Goal: Task Accomplishment & Management: Manage account settings

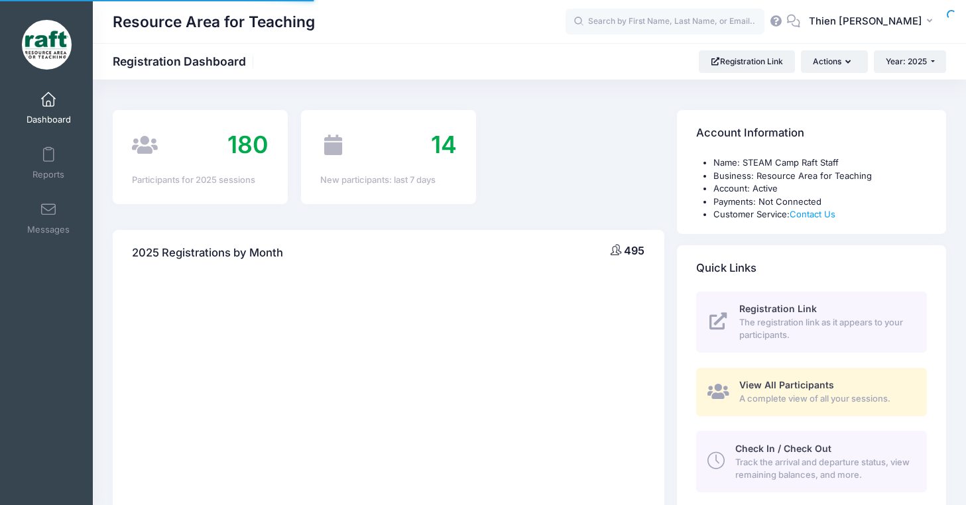
select select
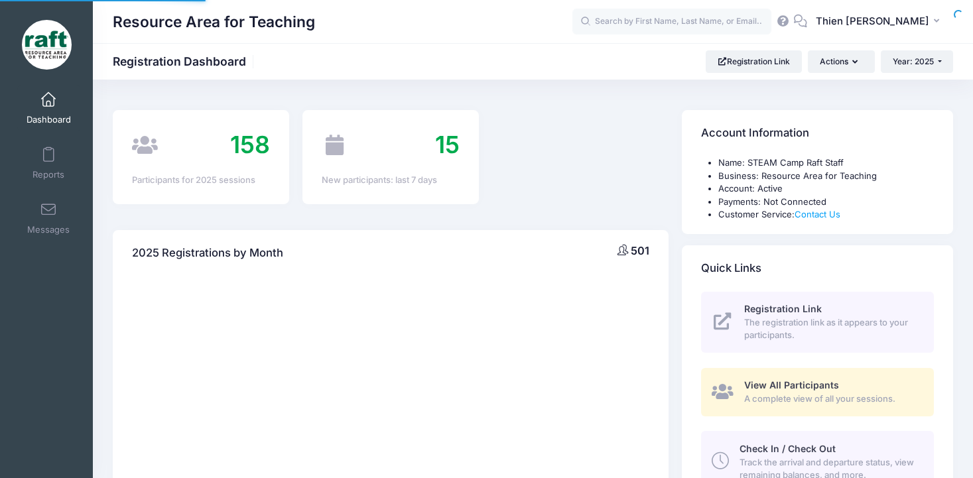
select select
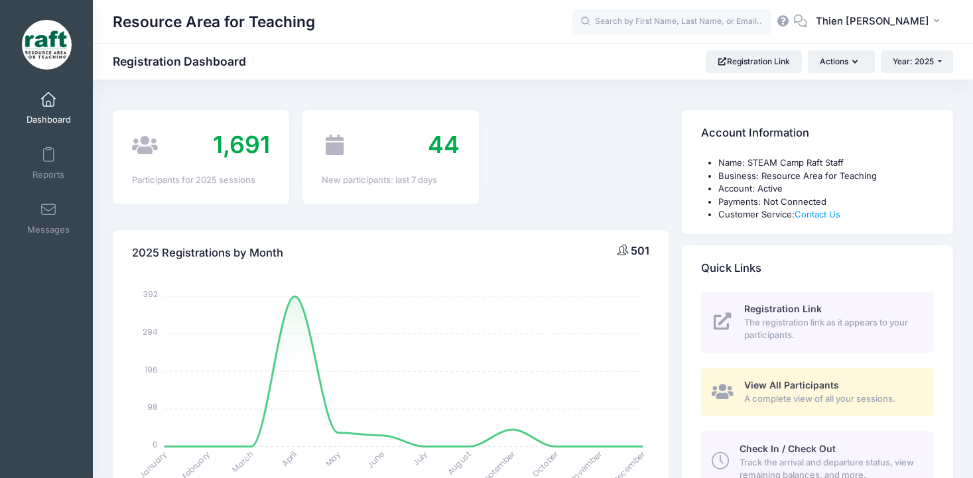
click at [780, 388] on span "View All Participants" at bounding box center [791, 384] width 95 height 11
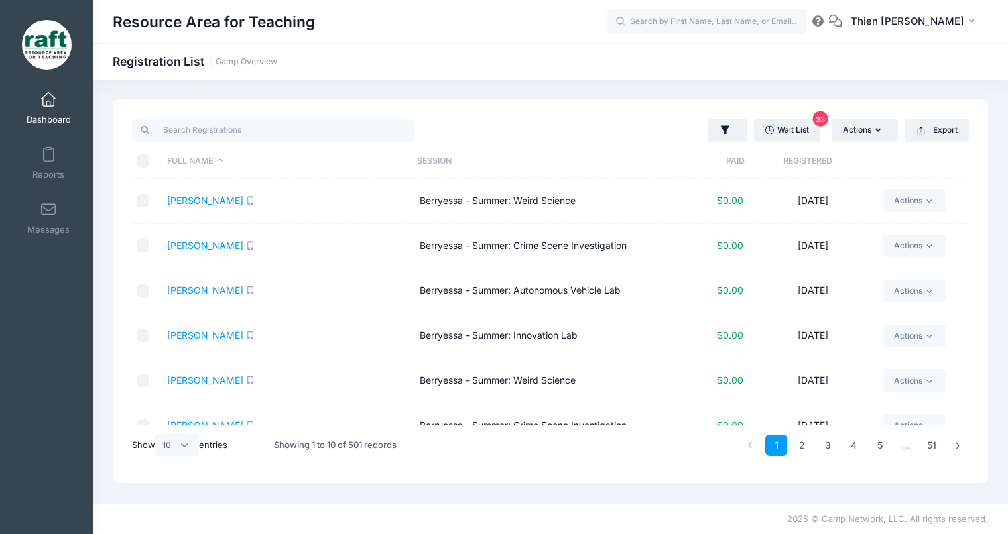
click at [815, 162] on th "Registered" at bounding box center [806, 161] width 125 height 35
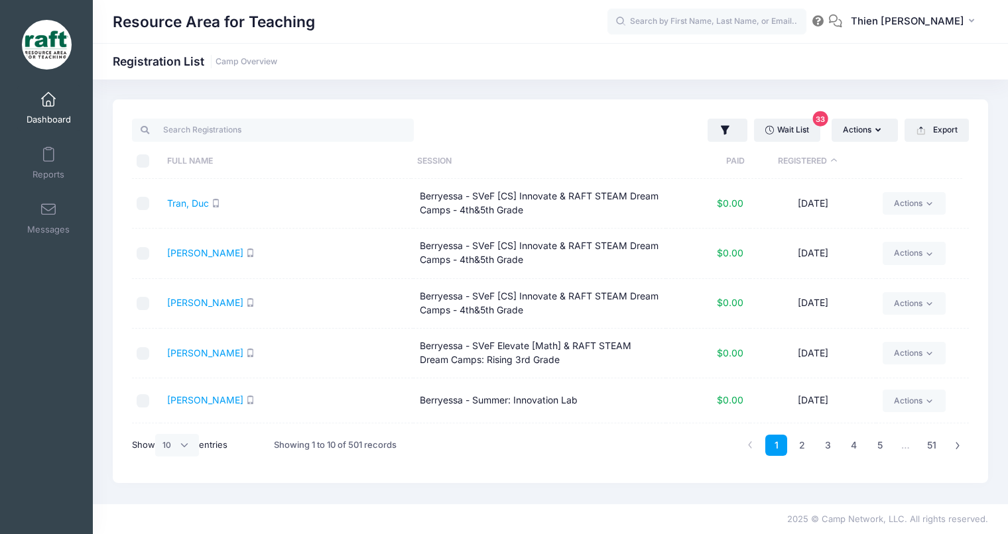
click at [813, 162] on th "Registered" at bounding box center [806, 161] width 125 height 35
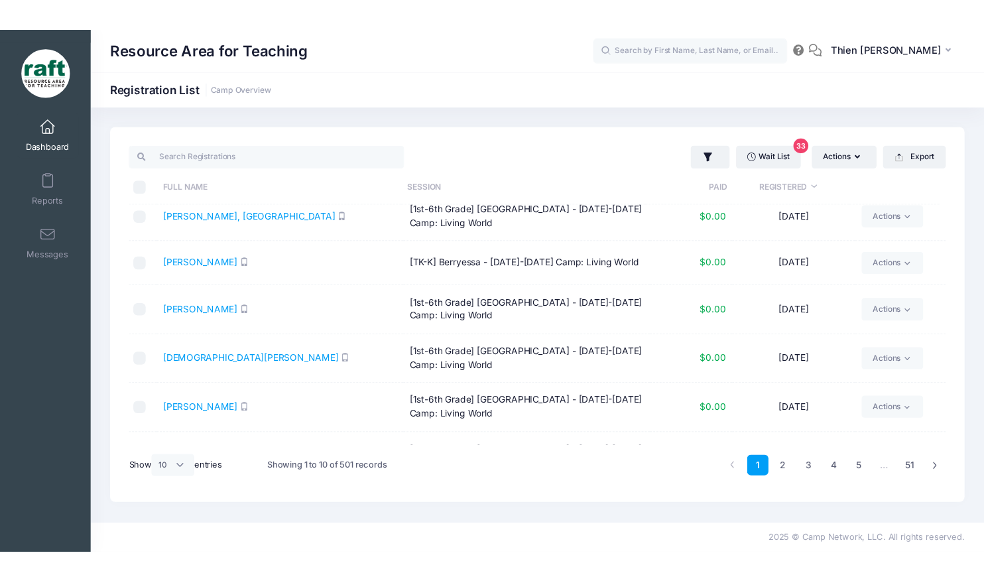
scroll to position [199, 0]
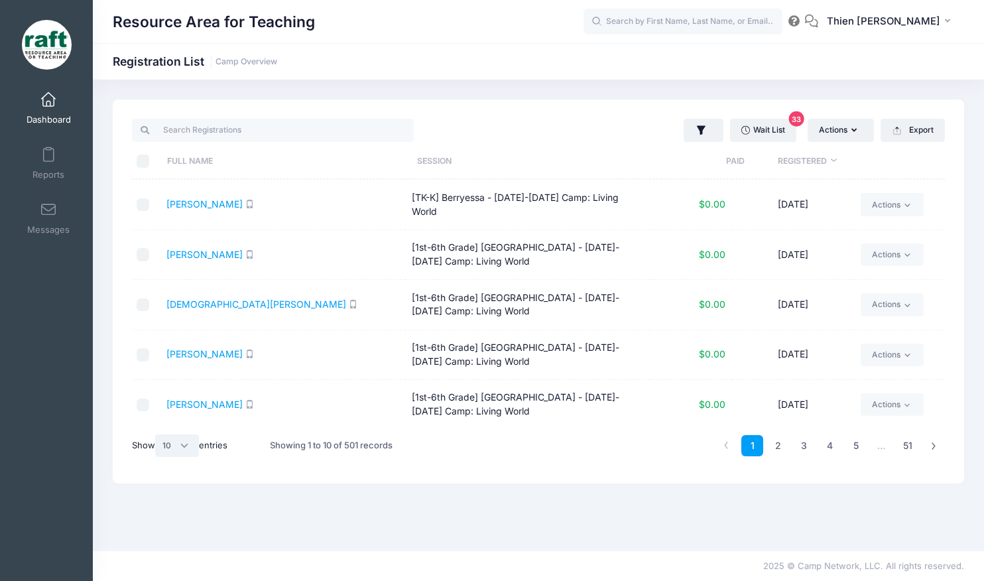
click at [181, 445] on select "All 10 25 50" at bounding box center [177, 445] width 44 height 23
select select "50"
click at [157, 434] on select "All 10 25 50" at bounding box center [177, 445] width 44 height 23
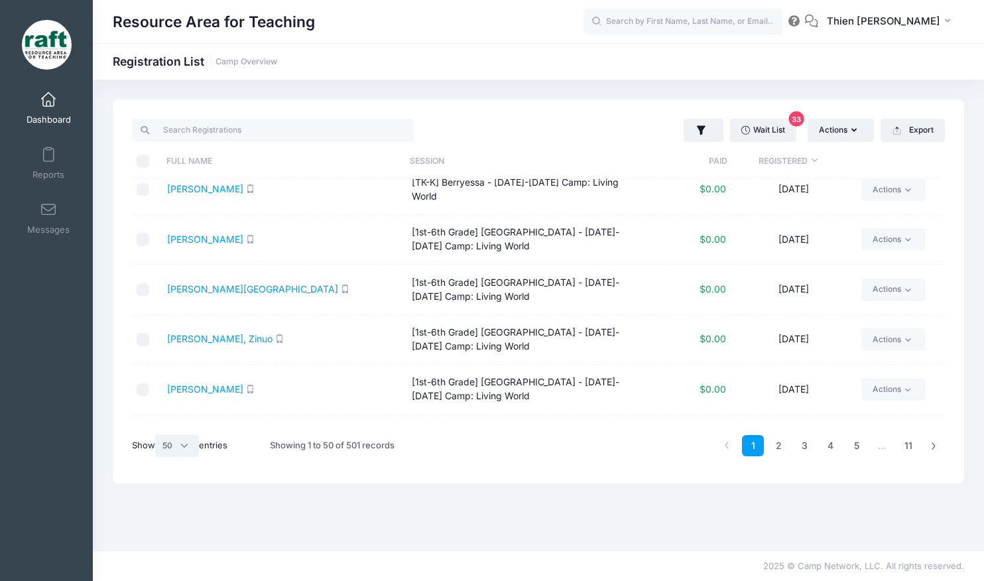
scroll to position [663, 0]
click at [819, 160] on th "Registered" at bounding box center [787, 161] width 121 height 35
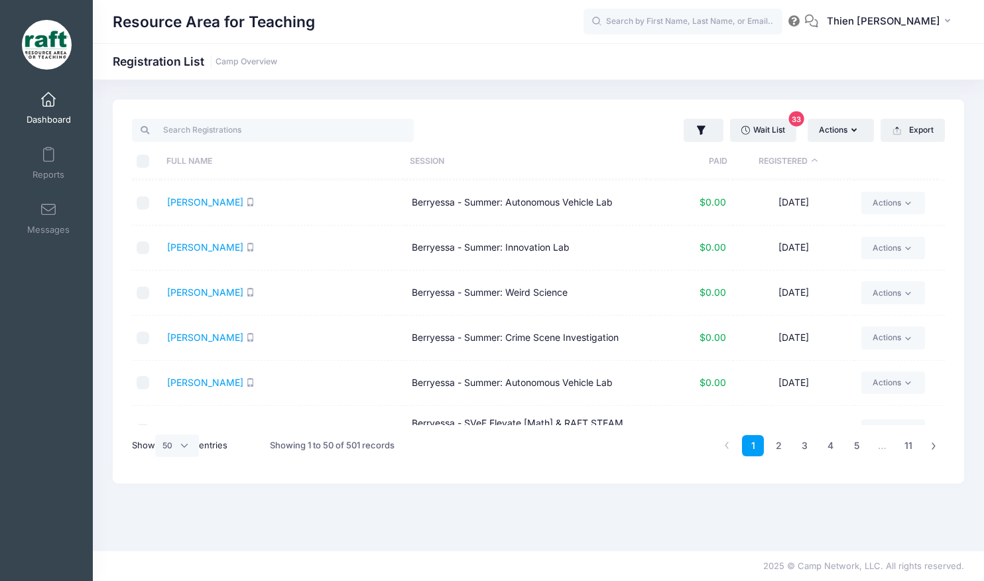
scroll to position [0, 0]
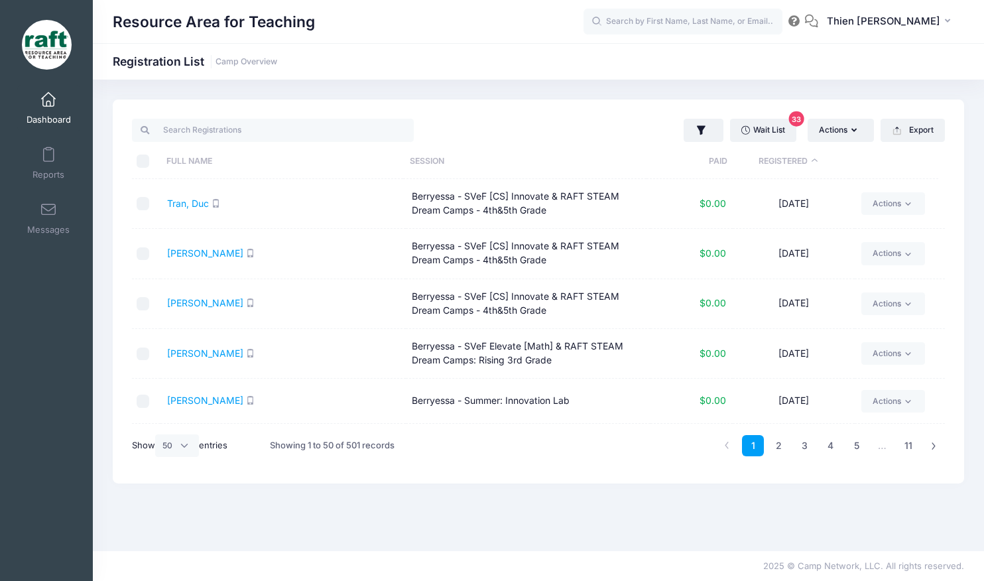
click at [819, 160] on th "Registered" at bounding box center [787, 161] width 121 height 35
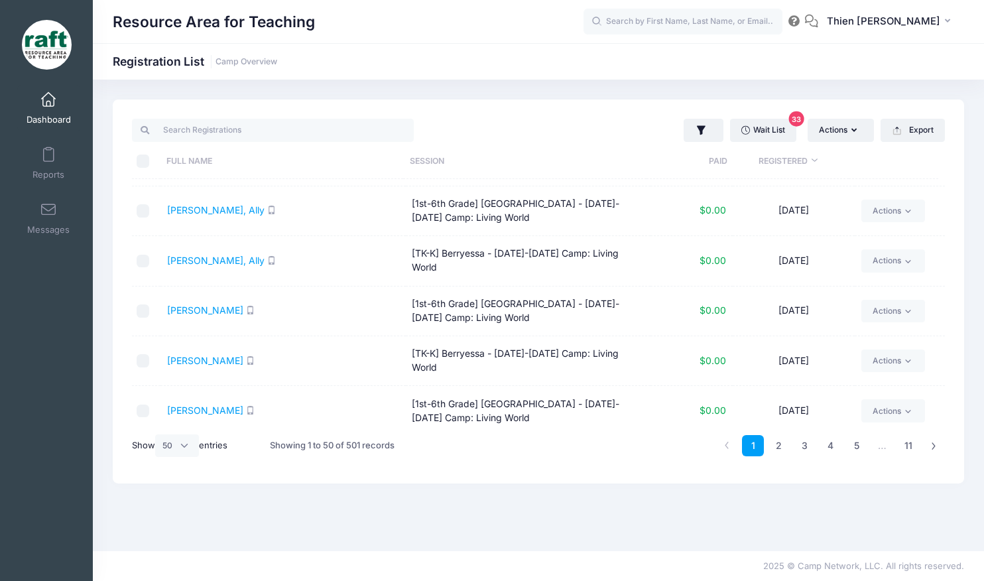
scroll to position [1061, 0]
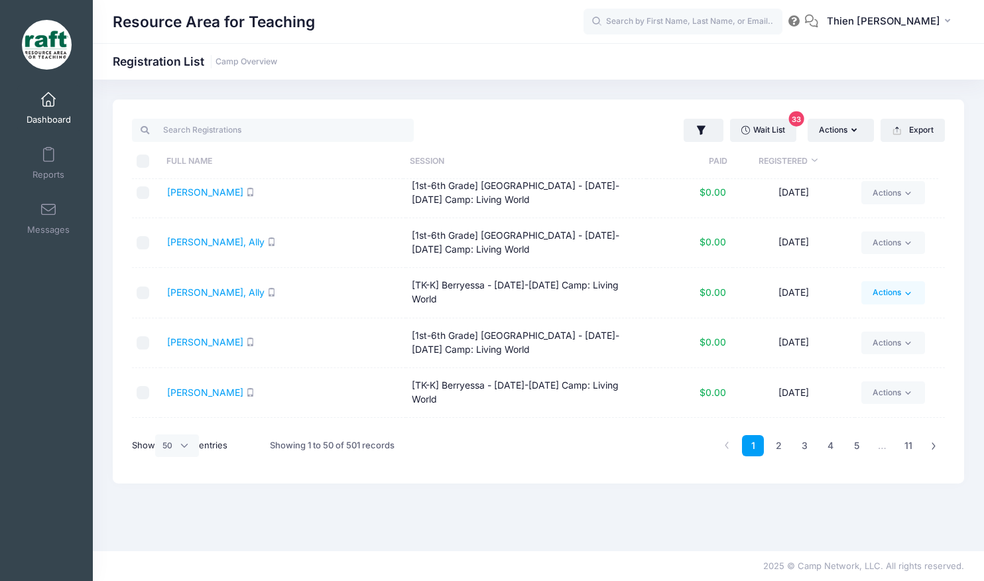
click at [906, 292] on icon at bounding box center [908, 293] width 5 height 3
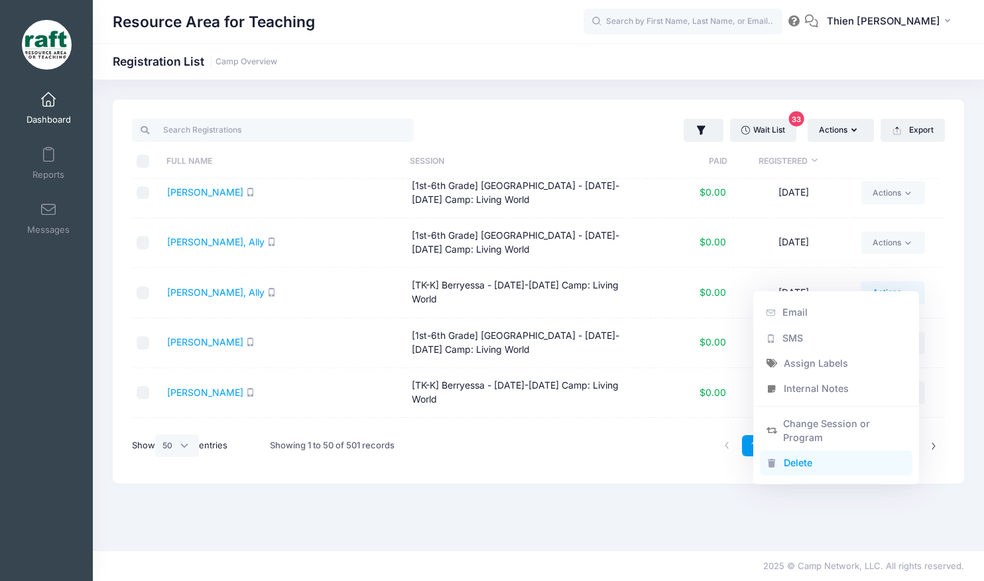
click at [786, 465] on link "Delete" at bounding box center [836, 462] width 153 height 25
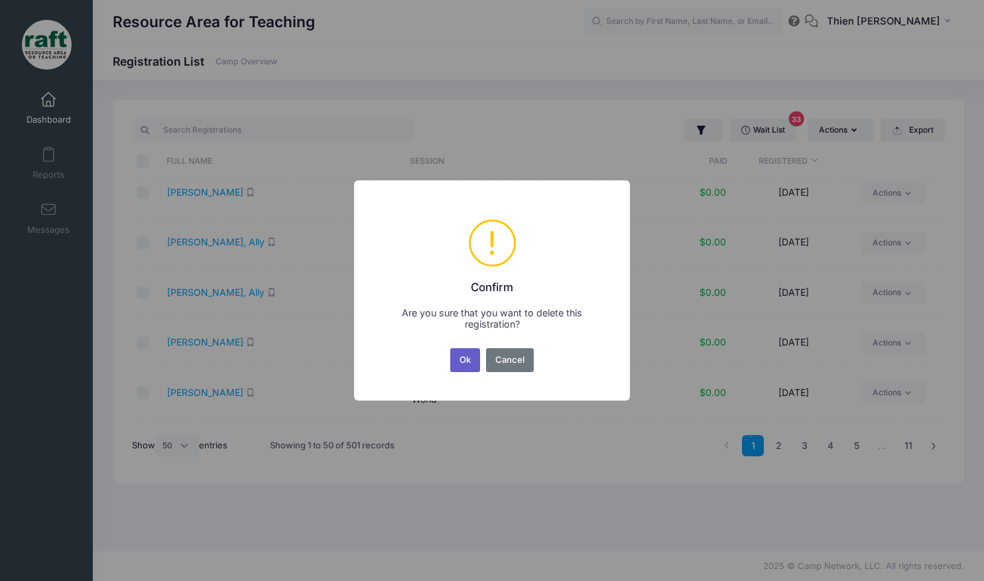
click at [460, 359] on button "Ok" at bounding box center [465, 360] width 30 height 24
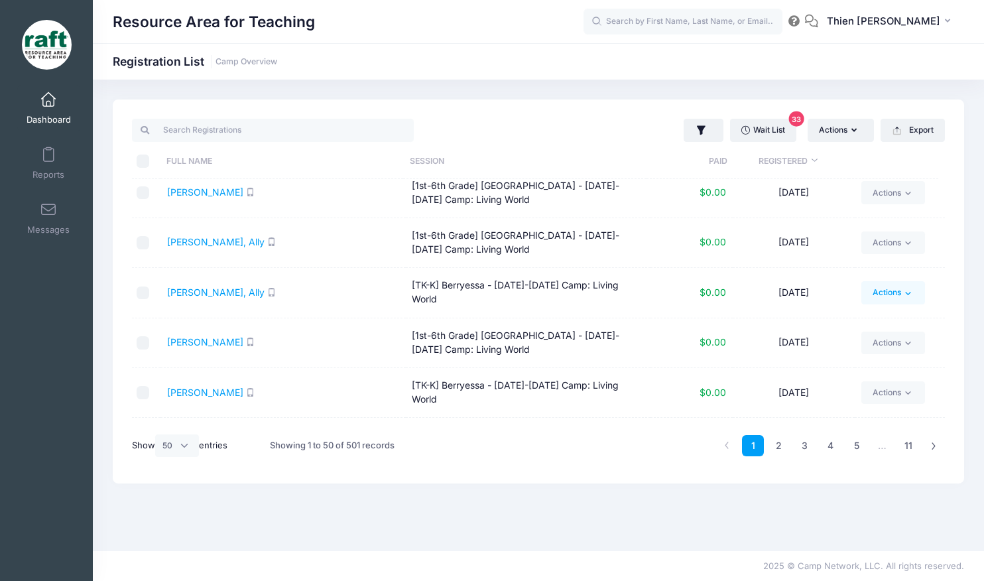
click at [881, 281] on link "Actions" at bounding box center [892, 292] width 63 height 23
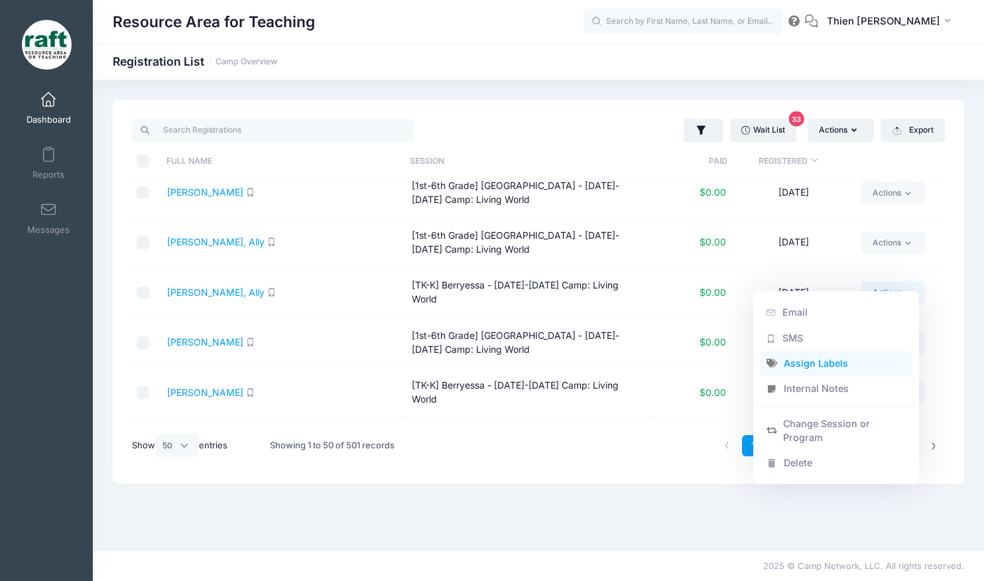
click at [836, 363] on link "Assign Labels" at bounding box center [836, 363] width 153 height 25
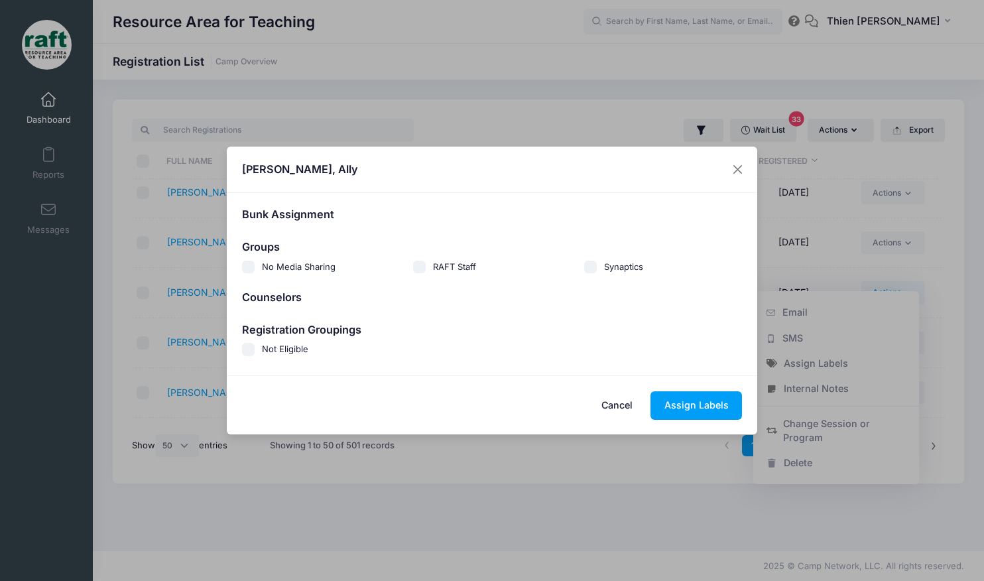
click at [276, 349] on span "Not Eligible" at bounding box center [285, 348] width 46 height 11
click at [255, 349] on input "Not Eligible" at bounding box center [248, 349] width 13 height 13
checkbox input "true"
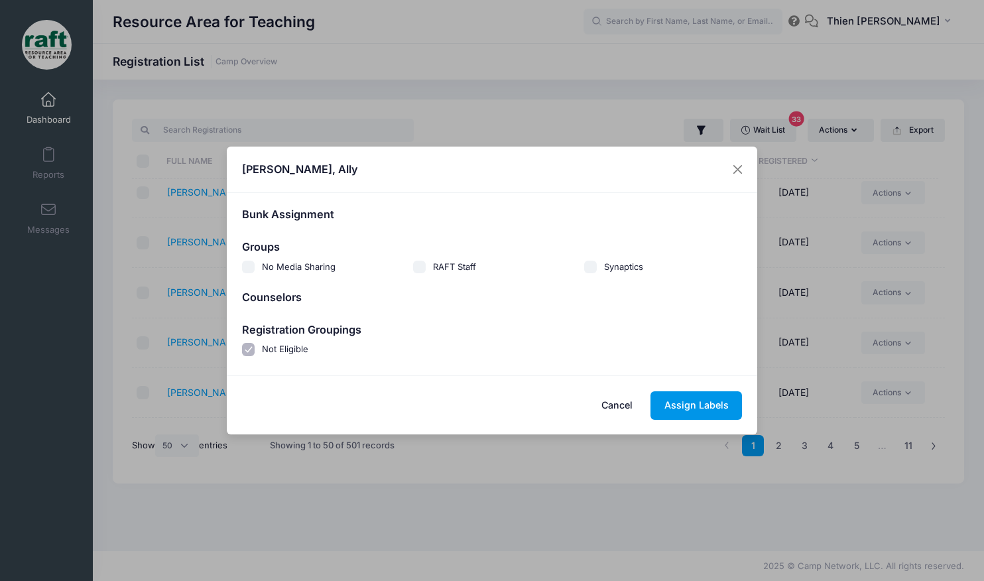
click at [671, 401] on button "Assign Labels" at bounding box center [695, 405] width 91 height 29
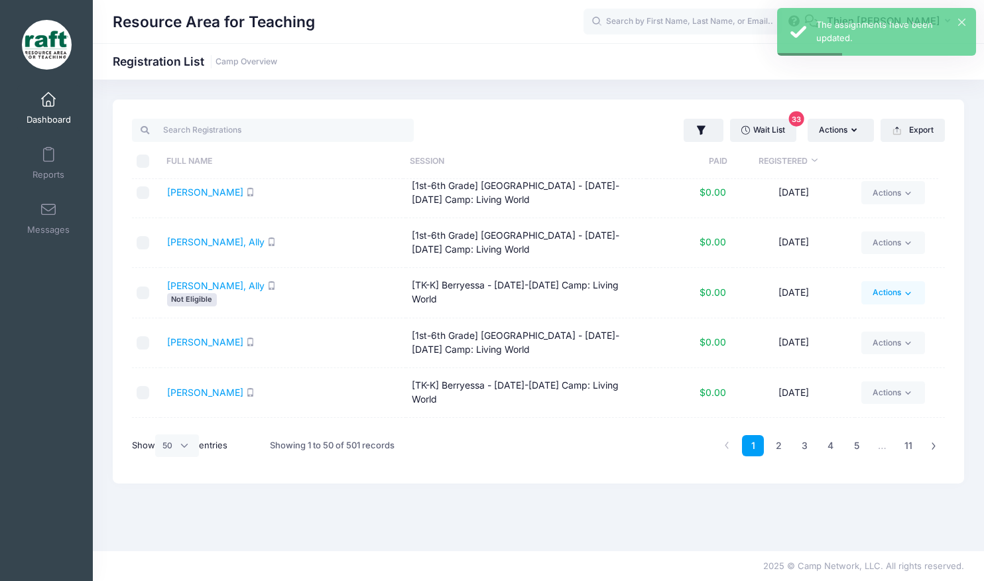
click at [896, 282] on link "Actions" at bounding box center [892, 292] width 63 height 23
click at [906, 292] on icon at bounding box center [908, 293] width 5 height 3
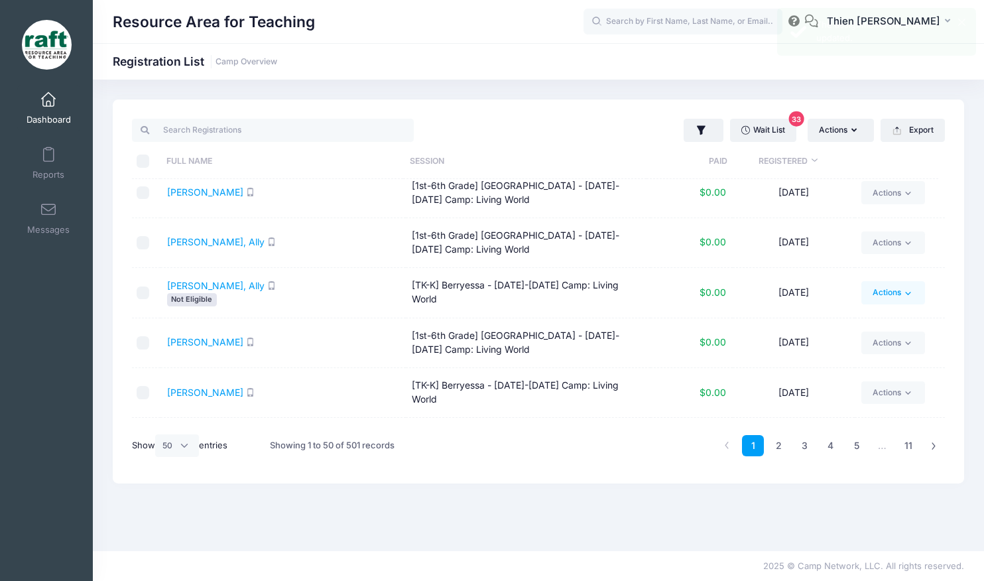
click at [903, 288] on icon at bounding box center [908, 293] width 10 height 10
click at [145, 286] on input "checkbox" at bounding box center [143, 292] width 13 height 13
click at [146, 286] on input "checkbox" at bounding box center [143, 292] width 13 height 13
checkbox input "false"
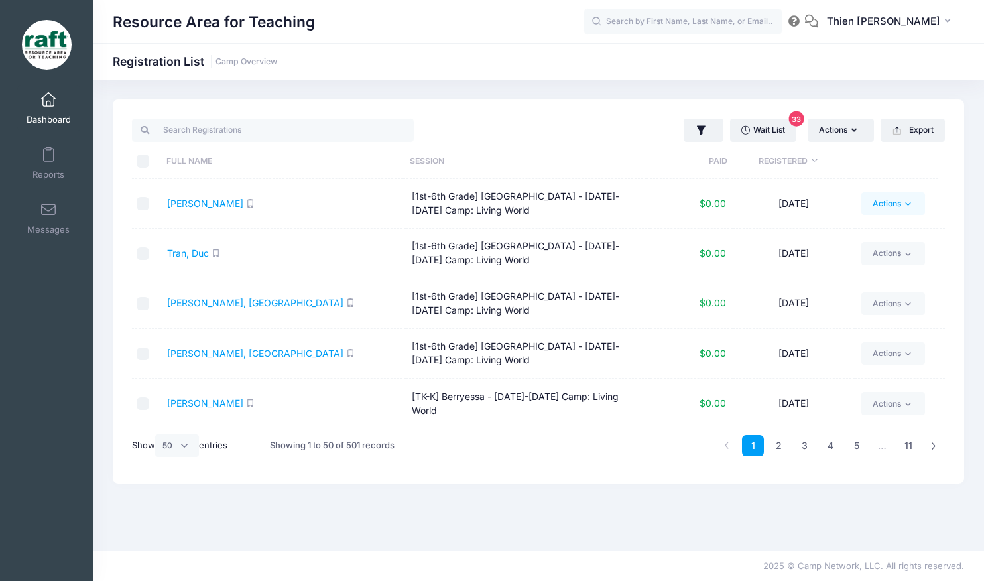
click at [903, 202] on icon at bounding box center [908, 204] width 10 height 10
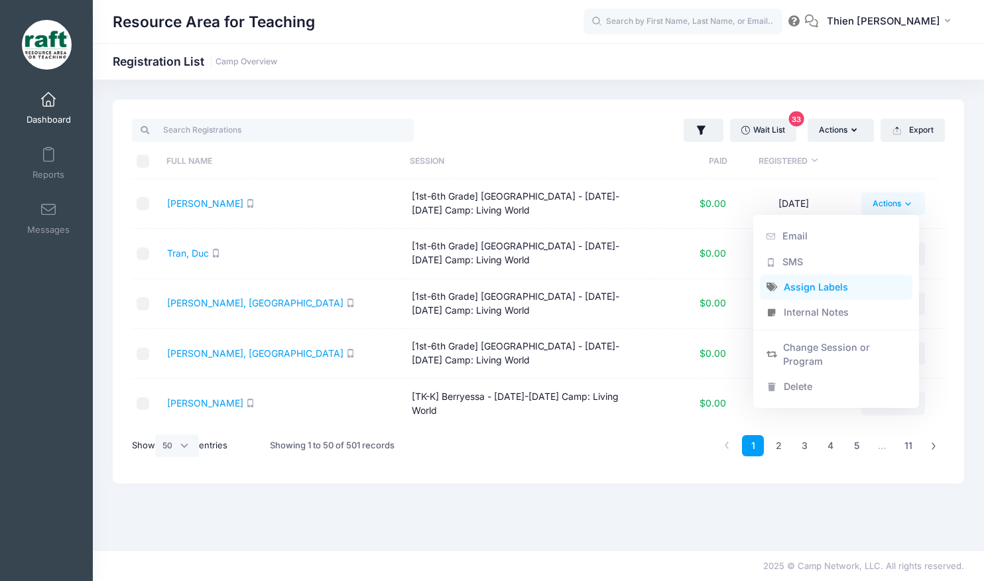
click at [807, 286] on link "Assign Labels" at bounding box center [836, 286] width 153 height 25
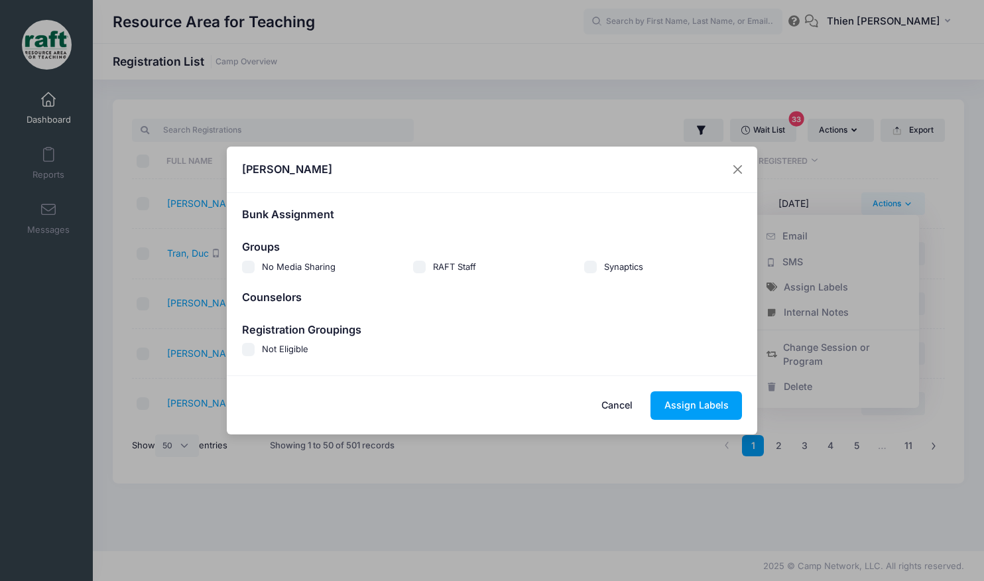
click at [282, 350] on span "Not Eligible" at bounding box center [285, 348] width 46 height 11
click at [255, 350] on input "Not Eligible" at bounding box center [248, 349] width 13 height 13
checkbox input "true"
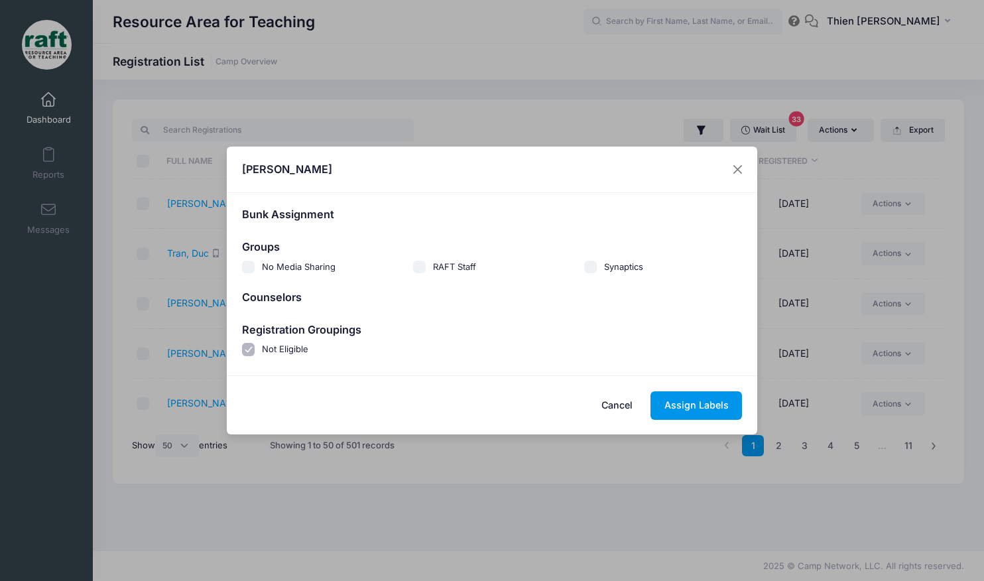
click at [688, 399] on button "Assign Labels" at bounding box center [695, 405] width 91 height 29
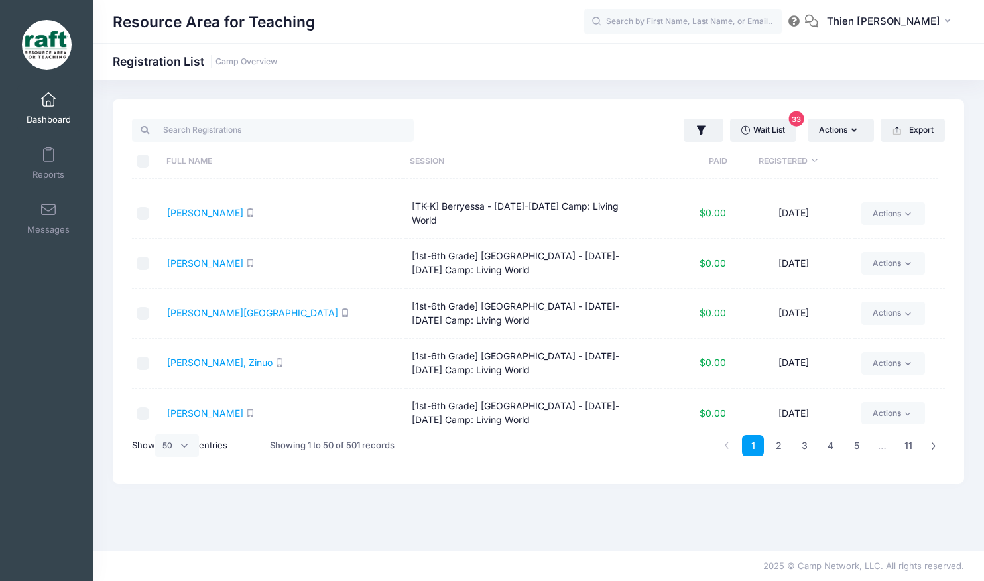
scroll to position [464, 0]
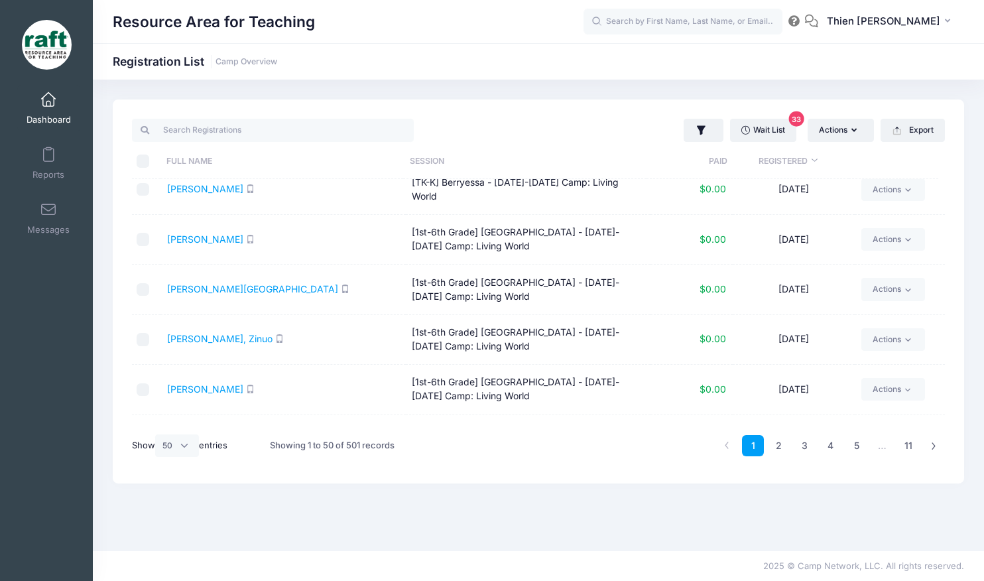
click at [364, 32] on div "Resource Area for Teaching" at bounding box center [348, 22] width 471 height 30
click at [48, 98] on span at bounding box center [48, 100] width 0 height 15
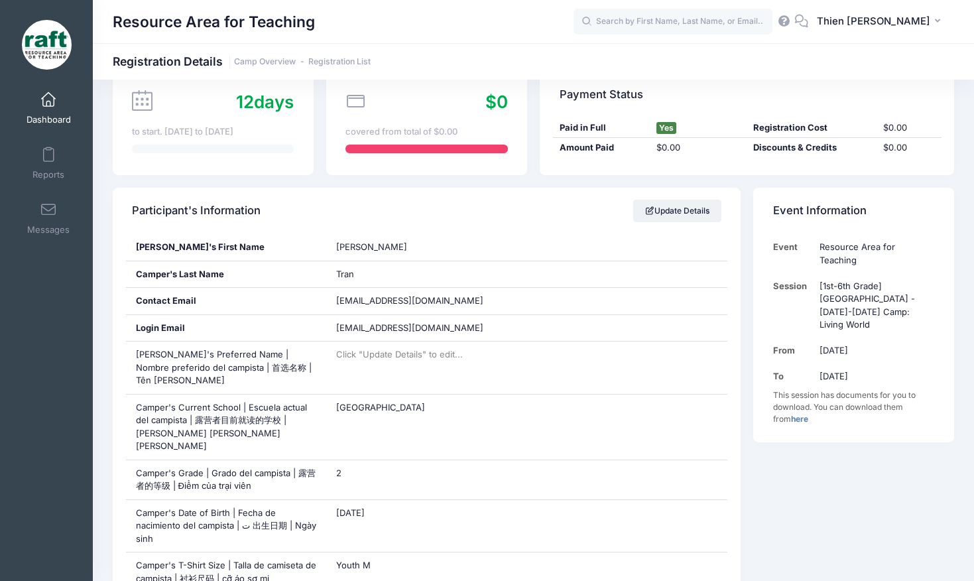
scroll to position [133, 0]
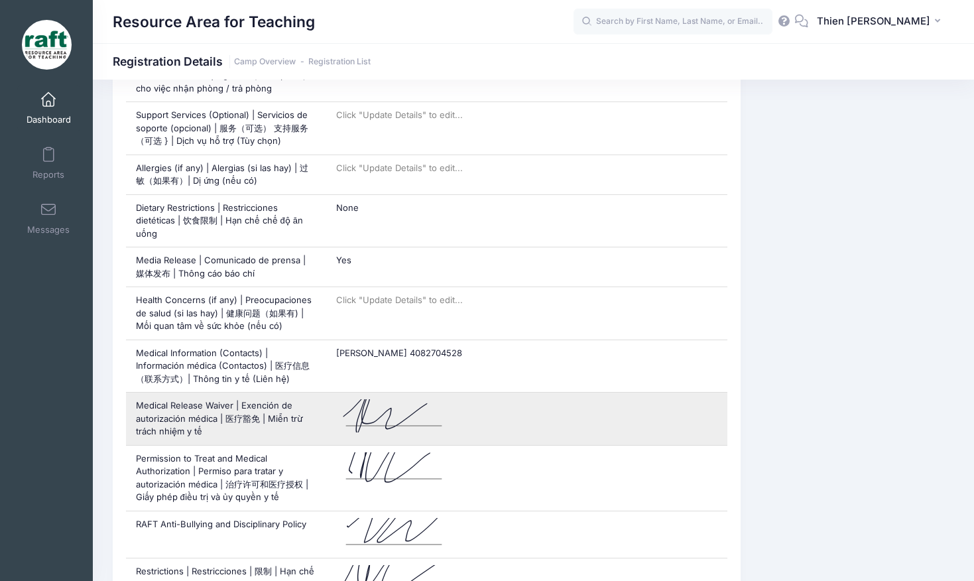
scroll to position [1392, 0]
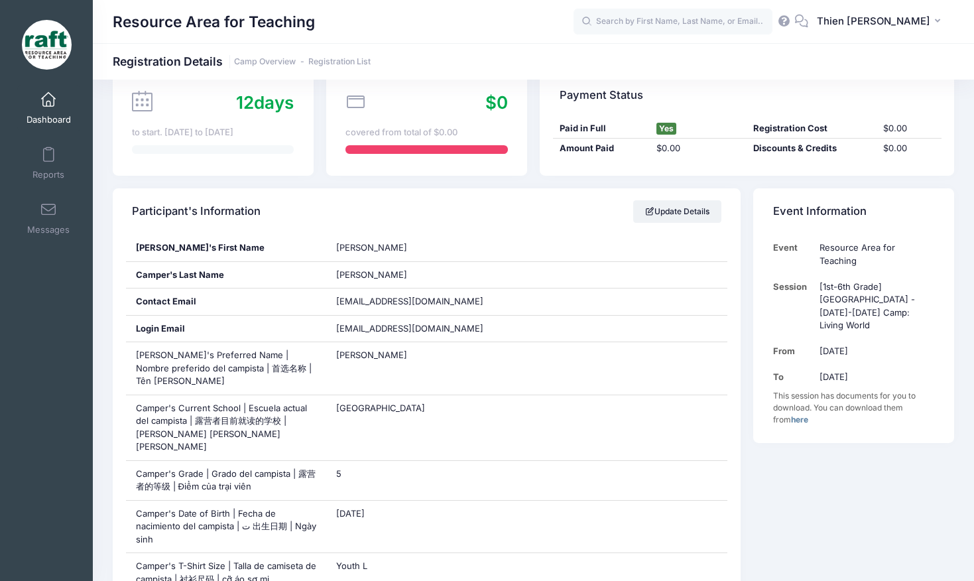
scroll to position [133, 0]
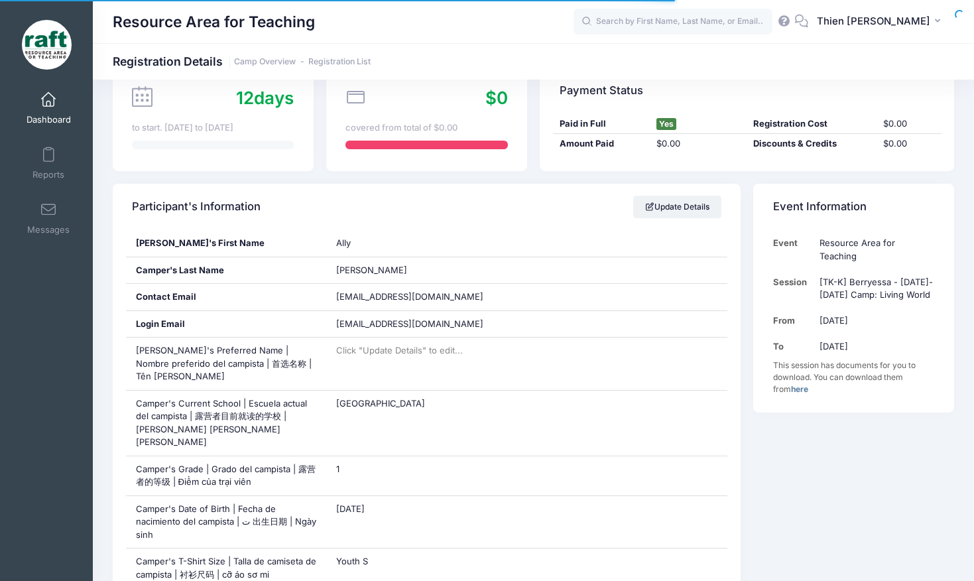
scroll to position [133, 0]
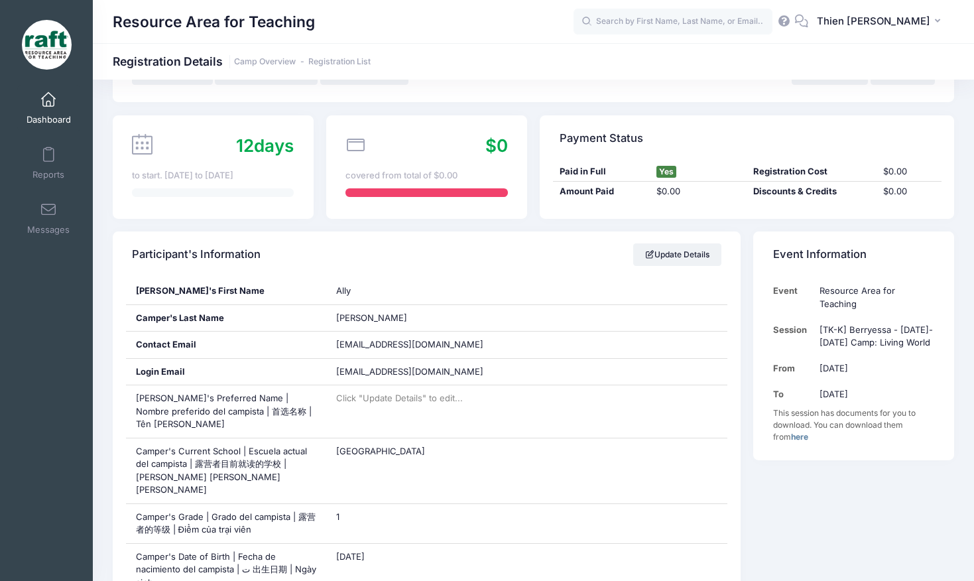
scroll to position [199, 0]
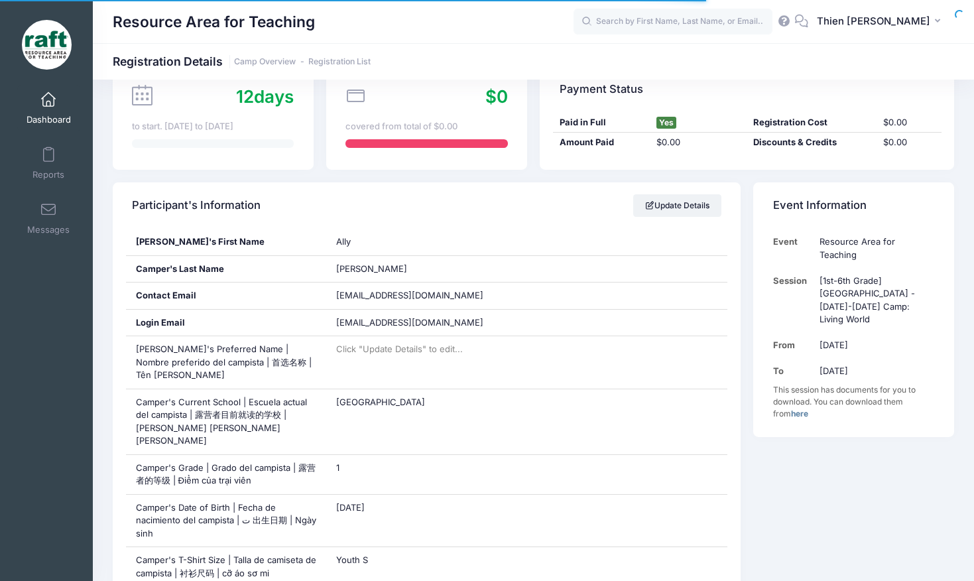
scroll to position [265, 0]
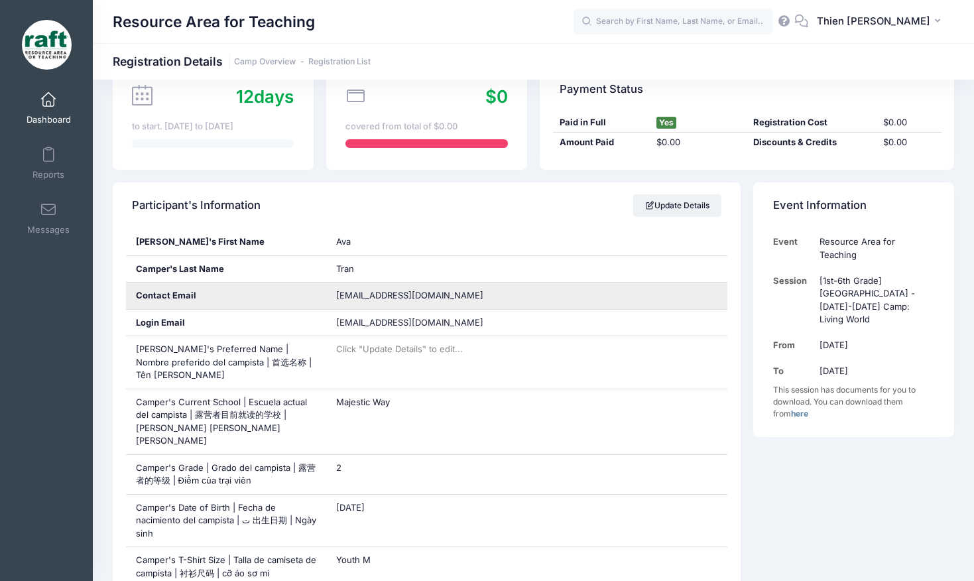
scroll to position [199, 0]
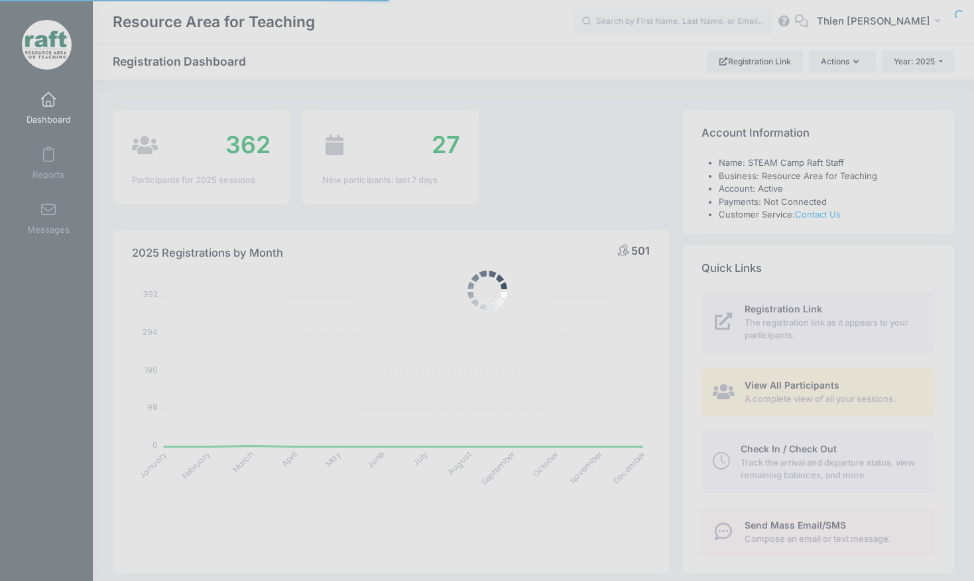
select select
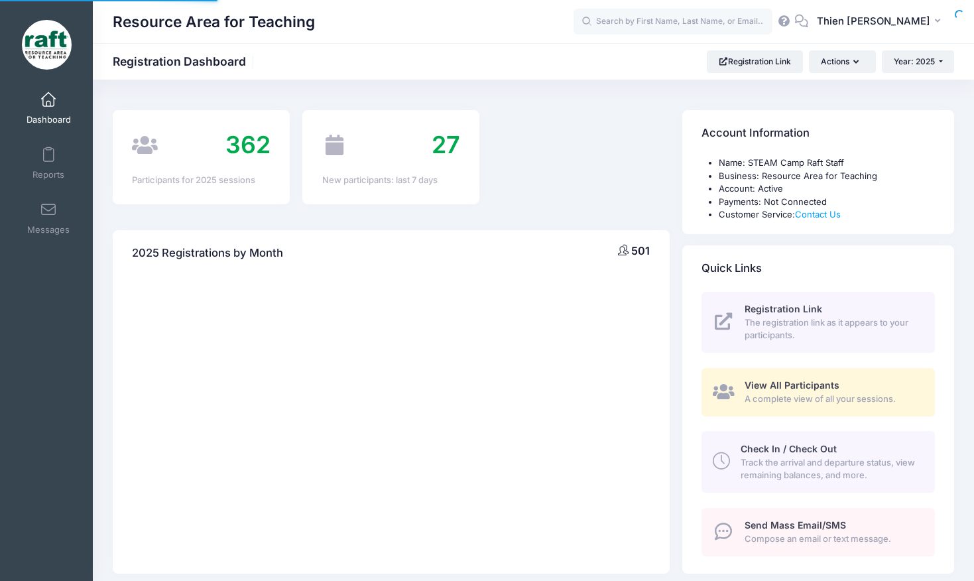
select select
